Goal: Check status: Check status

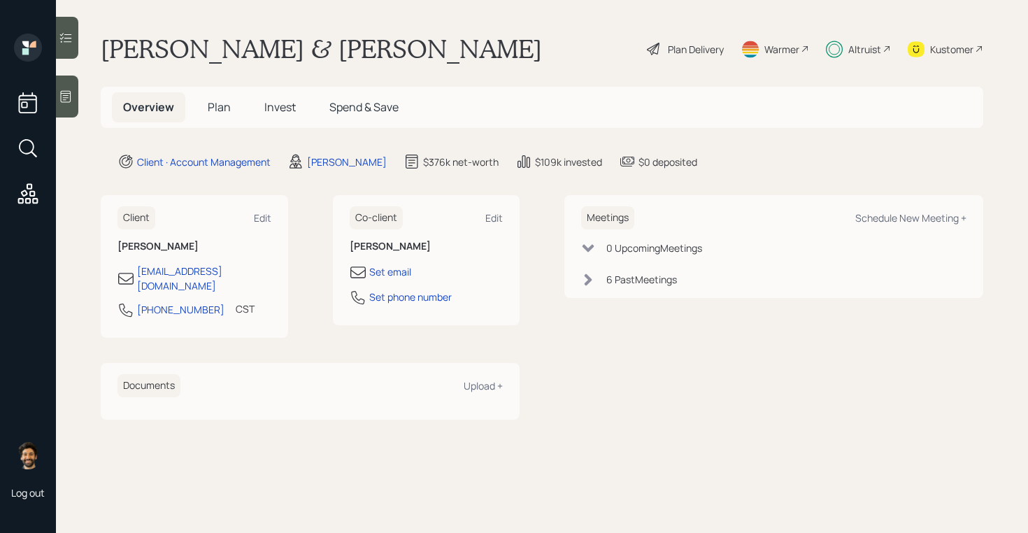
click at [287, 104] on span "Invest" at bounding box center [279, 106] width 31 height 15
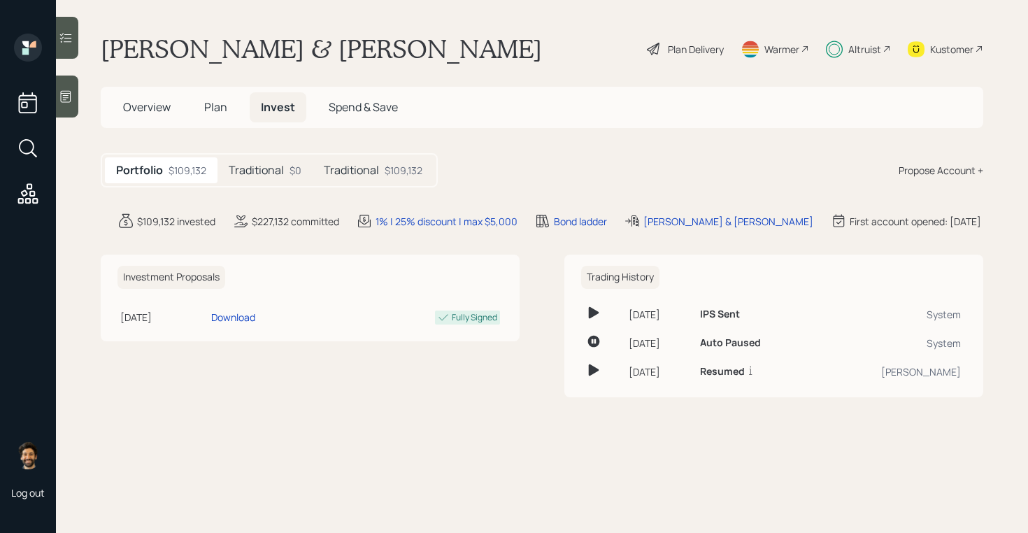
click at [263, 176] on h5 "Traditional" at bounding box center [256, 170] width 55 height 13
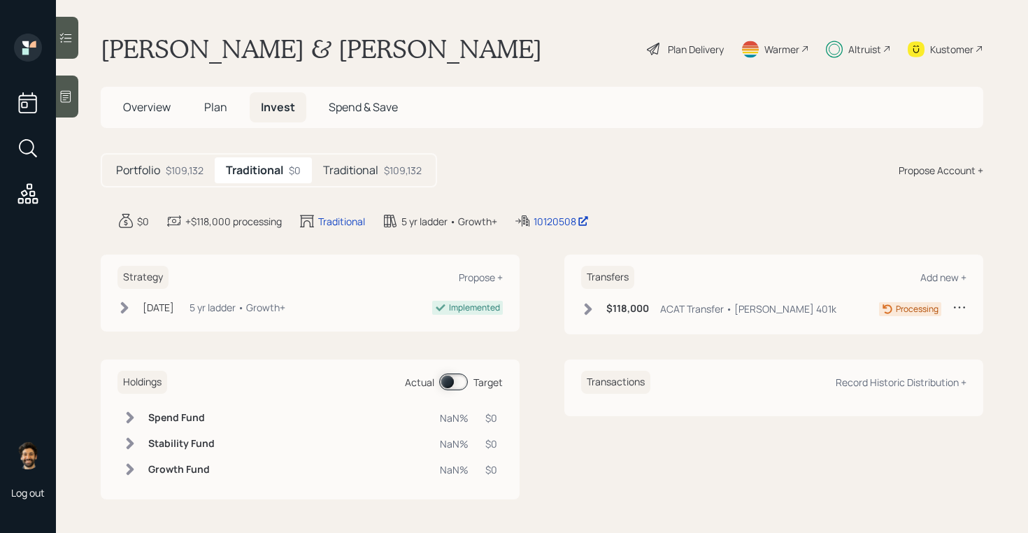
click at [597, 295] on div "Transfers Add new + $118,000 ACAT Transfer • [PERSON_NAME] 401k Processing" at bounding box center [773, 295] width 419 height 80
click at [597, 311] on div "$118,000 ACAT Transfer • [PERSON_NAME] 401k" at bounding box center [708, 308] width 255 height 17
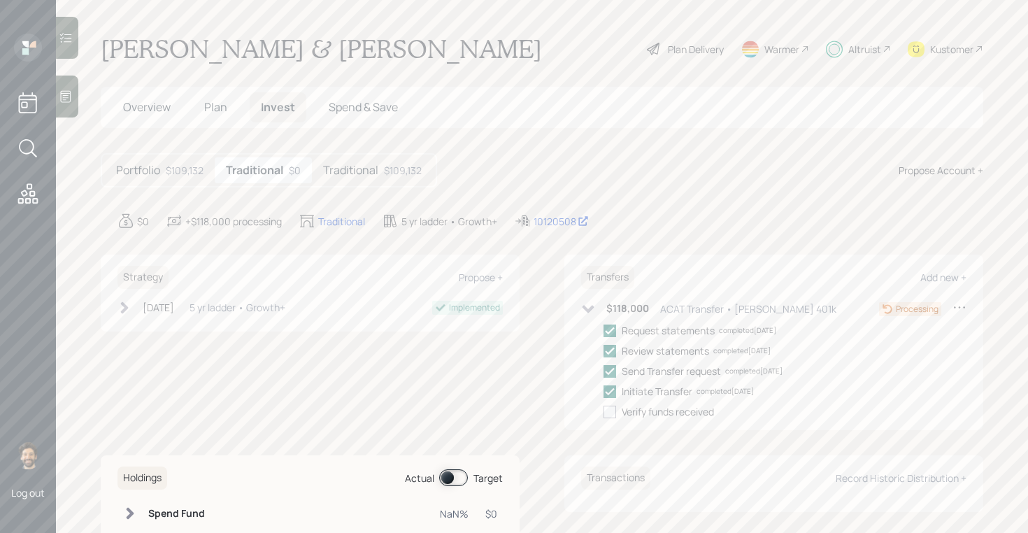
click at [355, 169] on h5 "Traditional" at bounding box center [350, 170] width 55 height 13
